Goal: Book appointment/travel/reservation

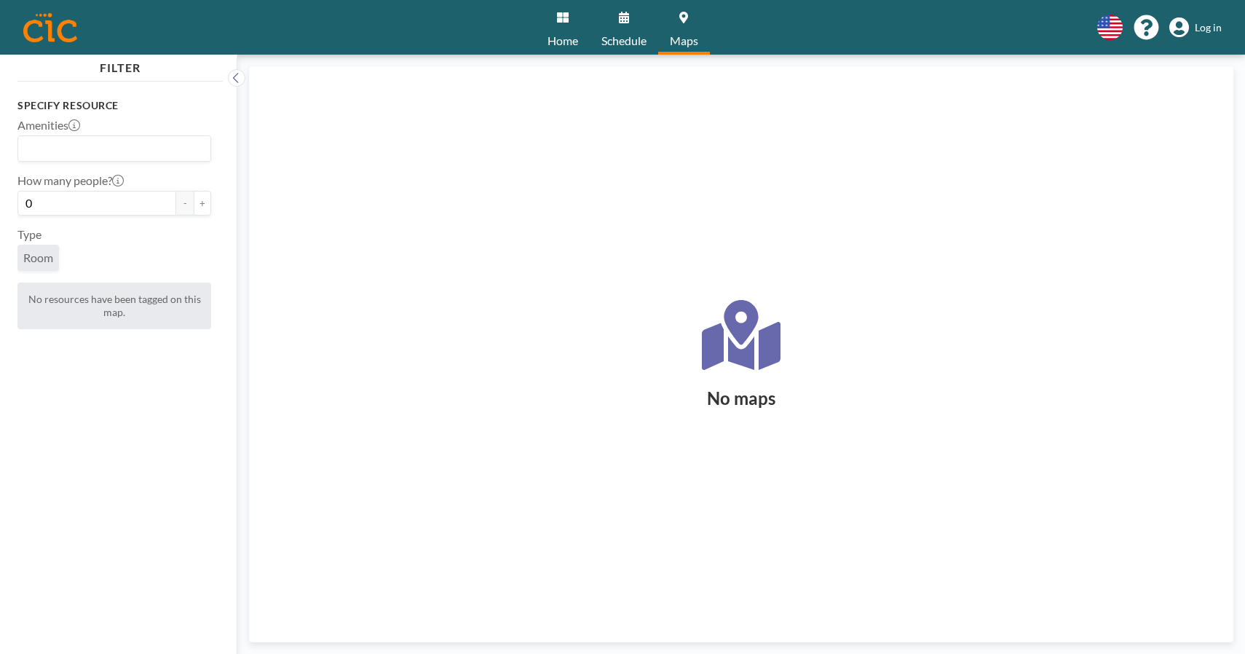
click at [623, 32] on link "Schedule" at bounding box center [624, 27] width 68 height 55
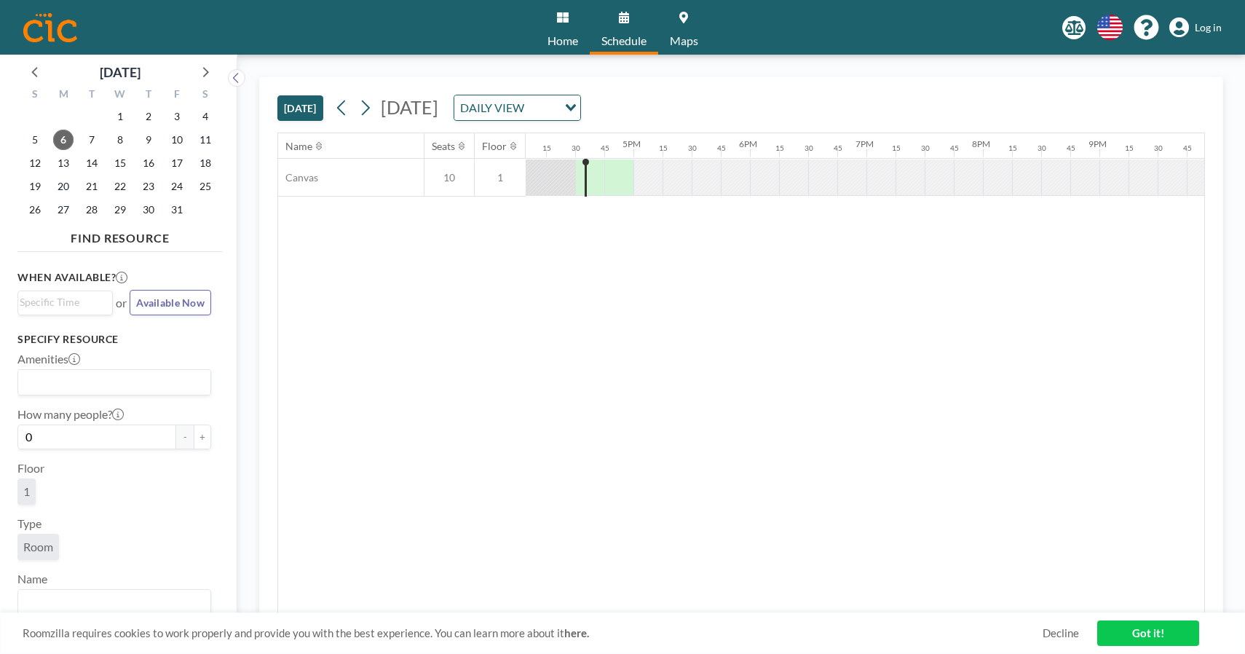
scroll to position [0, 1892]
click at [558, 115] on div "DAILY VIEW" at bounding box center [505, 106] width 103 height 22
click at [485, 308] on div "Name Seats Floor 12AM 15 30 45 1AM 15 30 45 2AM 15 30 45 3AM 15 30 45 4AM 15 30…" at bounding box center [741, 373] width 926 height 480
click at [116, 178] on span "22" at bounding box center [120, 186] width 20 height 20
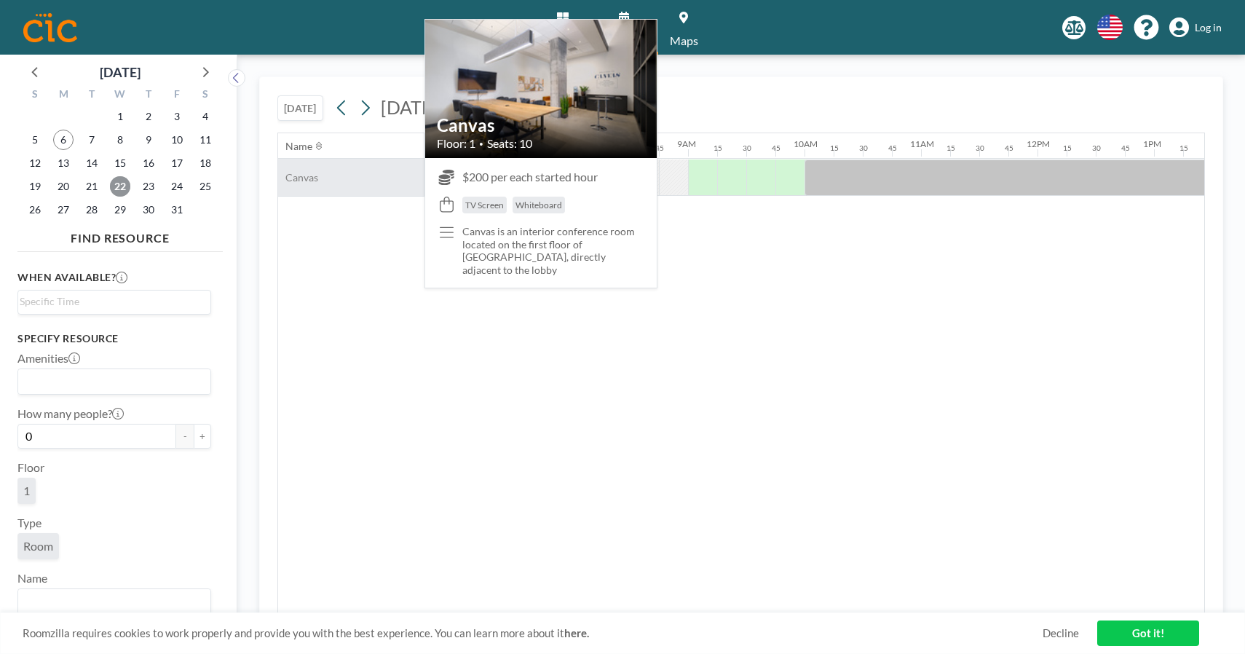
scroll to position [0, 902]
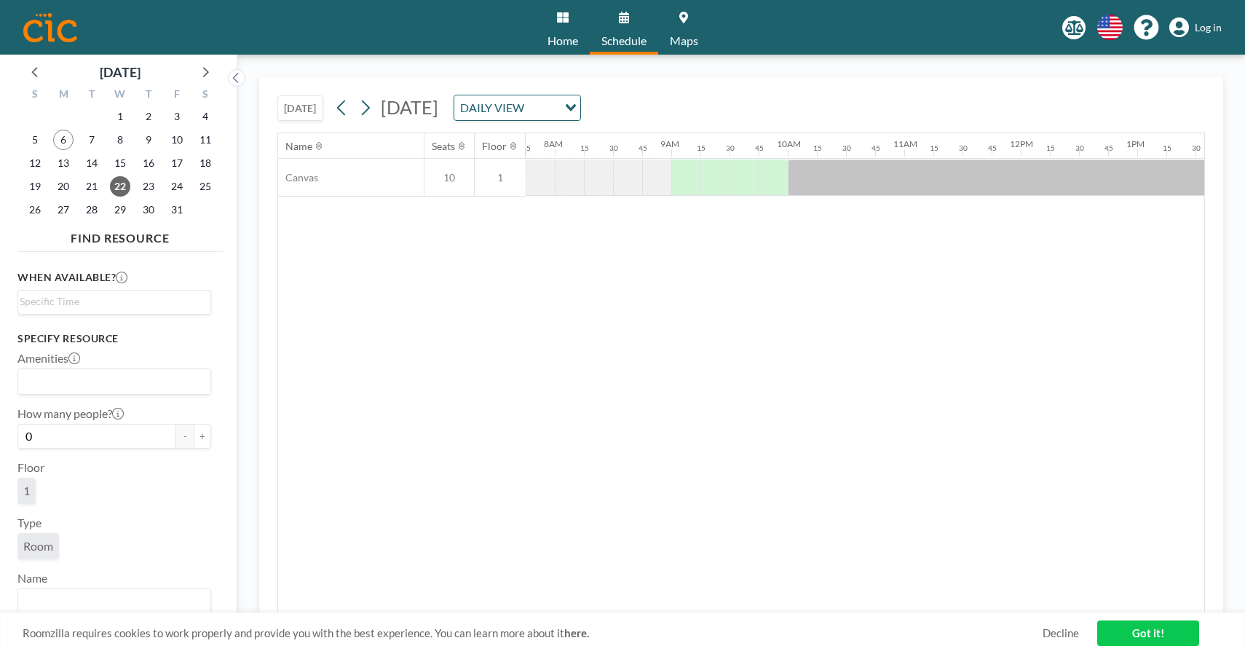
click at [159, 156] on div "16" at bounding box center [148, 162] width 28 height 23
click at [147, 160] on span "16" at bounding box center [148, 163] width 20 height 20
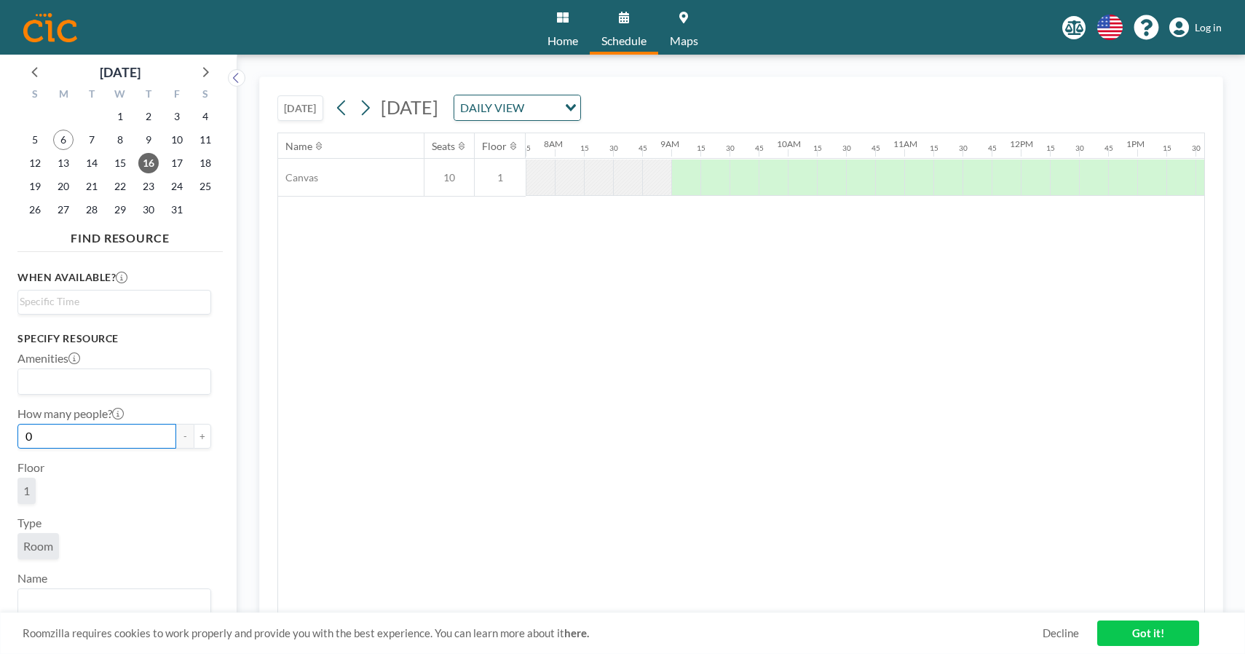
click at [91, 441] on input "0" at bounding box center [96, 436] width 159 height 25
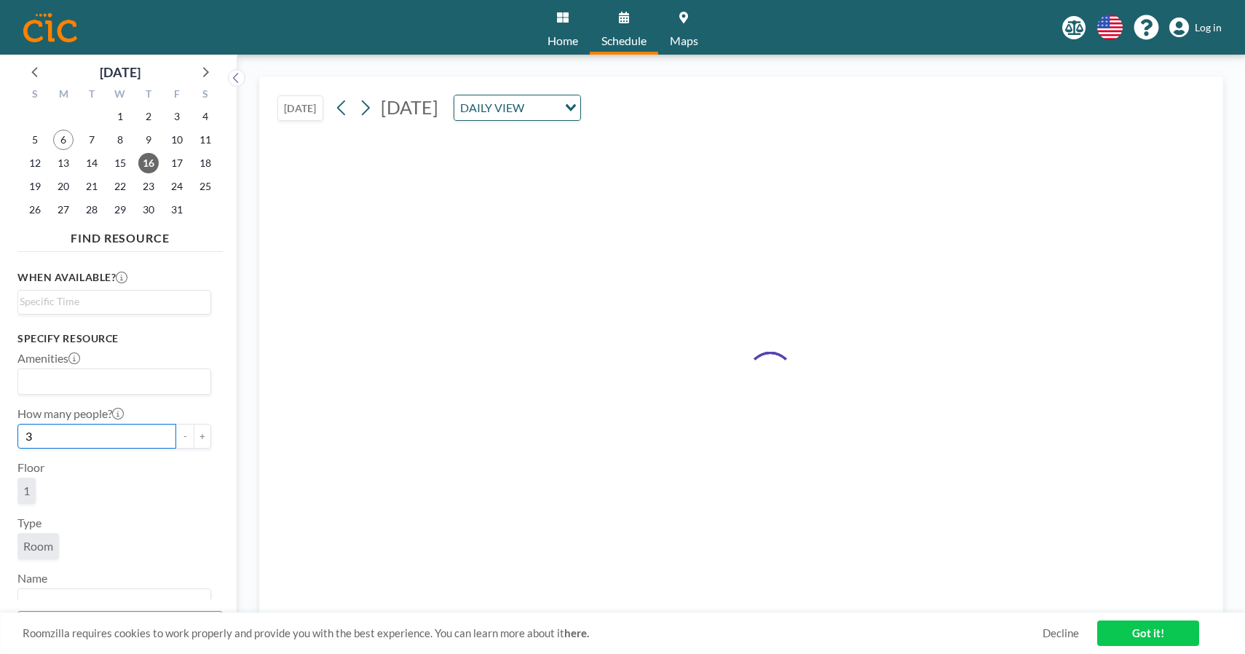
type input "10"
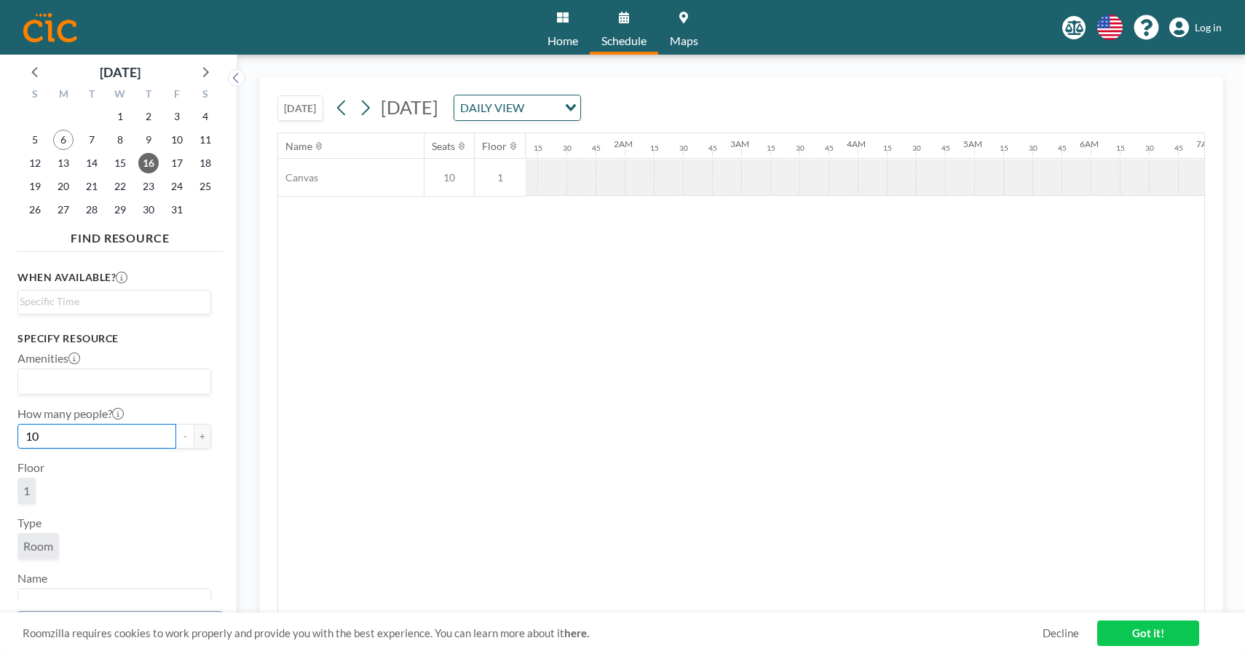
scroll to position [0, 0]
